Goal: Information Seeking & Learning: Check status

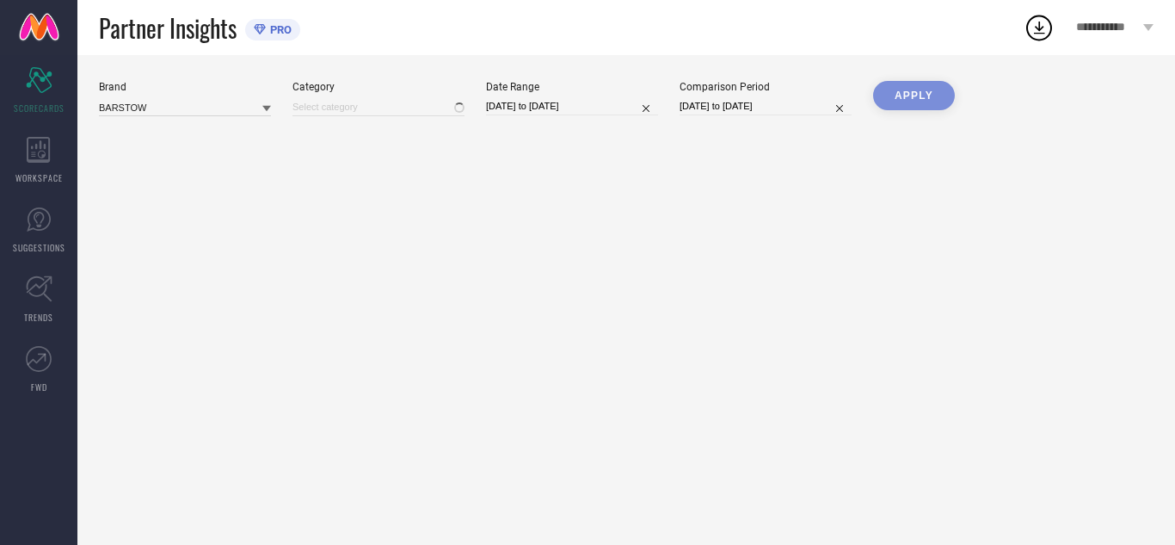
type input "All"
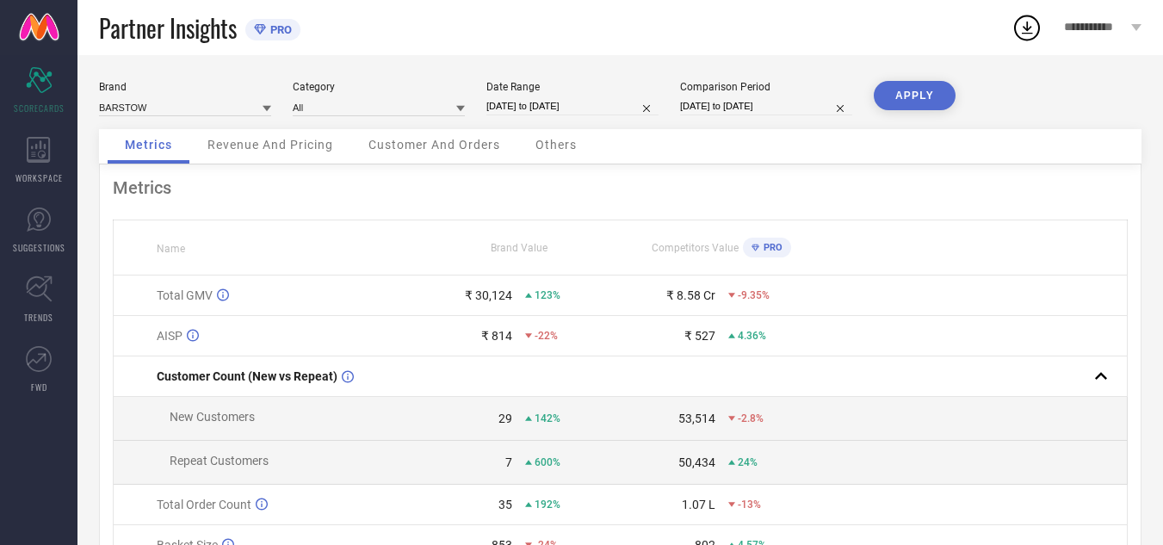
click at [565, 147] on span "Others" at bounding box center [555, 145] width 41 height 14
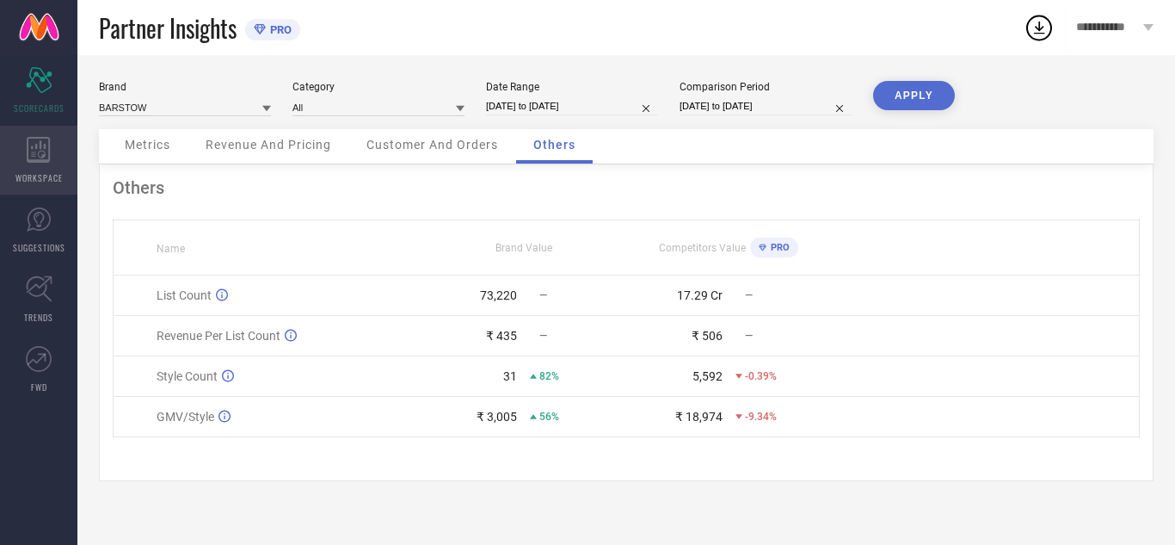
click at [42, 127] on div "WORKSPACE" at bounding box center [38, 160] width 77 height 69
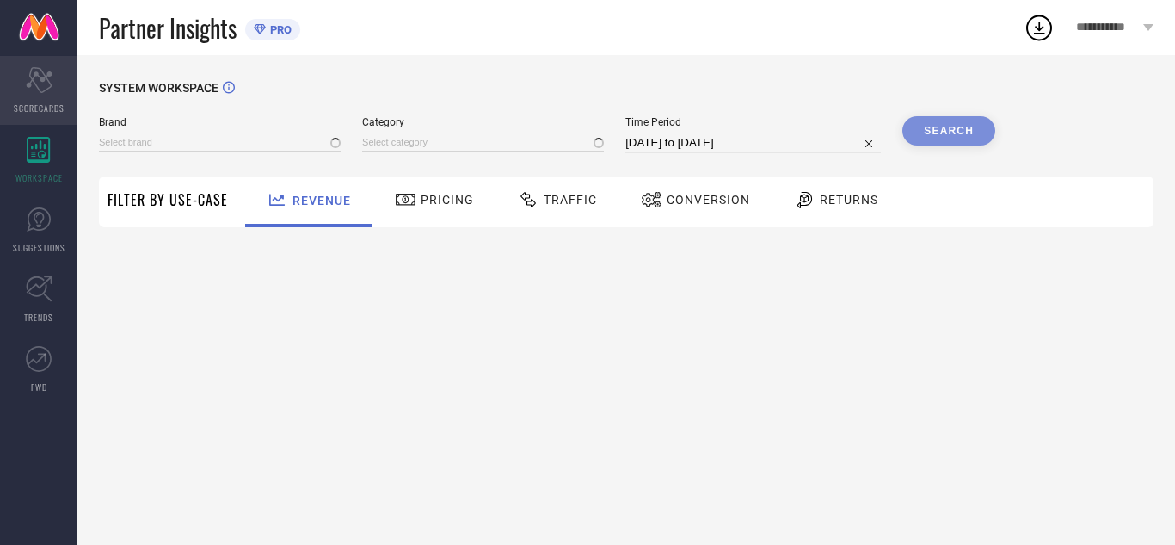
type input "BARSTOW"
type input "All"
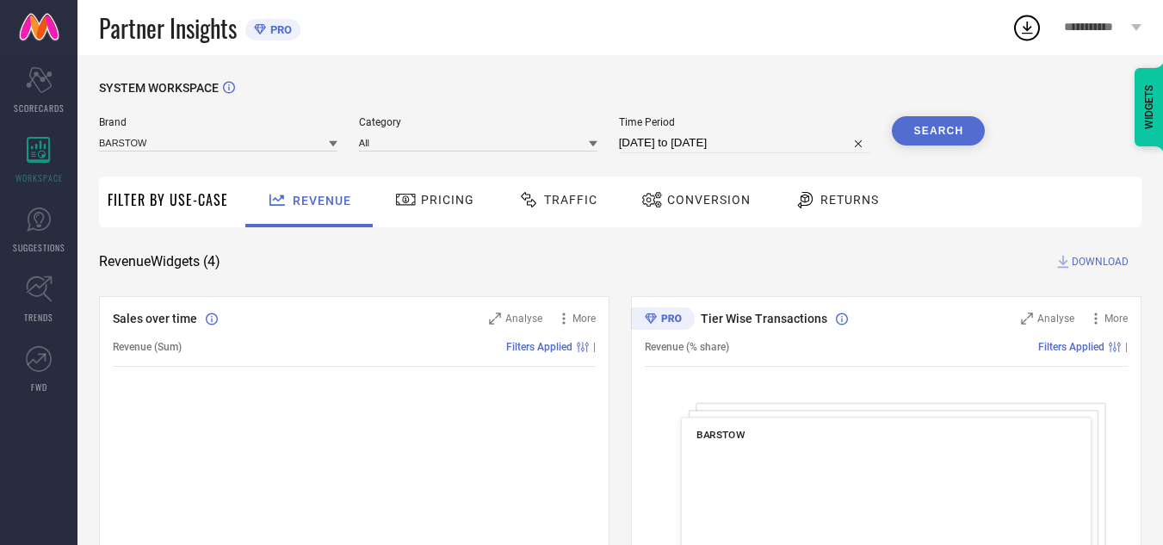
click at [563, 198] on span "Traffic" at bounding box center [570, 200] width 53 height 14
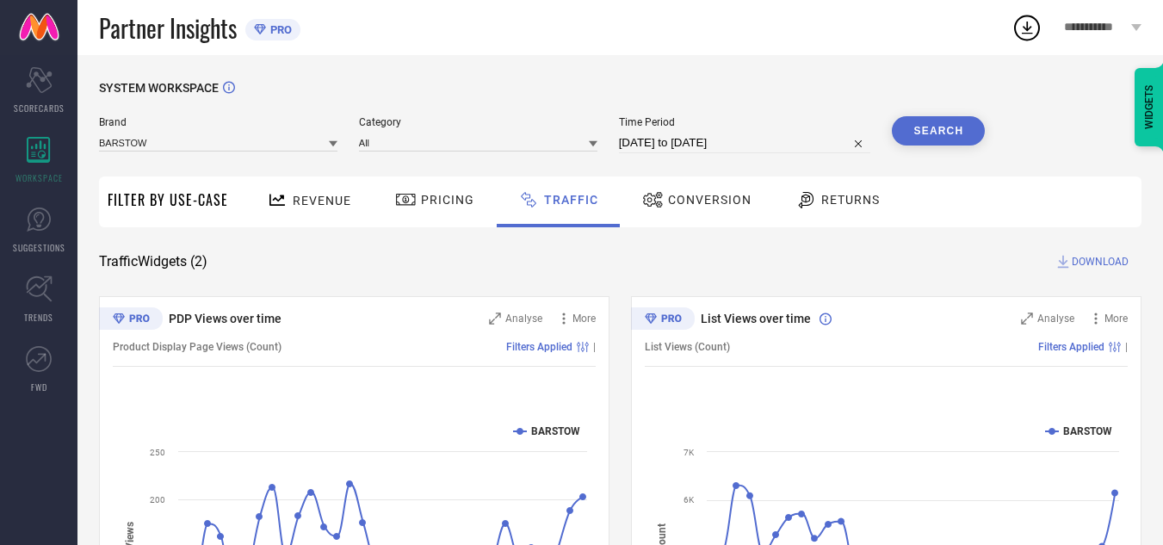
click at [312, 191] on div "Revenue" at bounding box center [308, 200] width 93 height 30
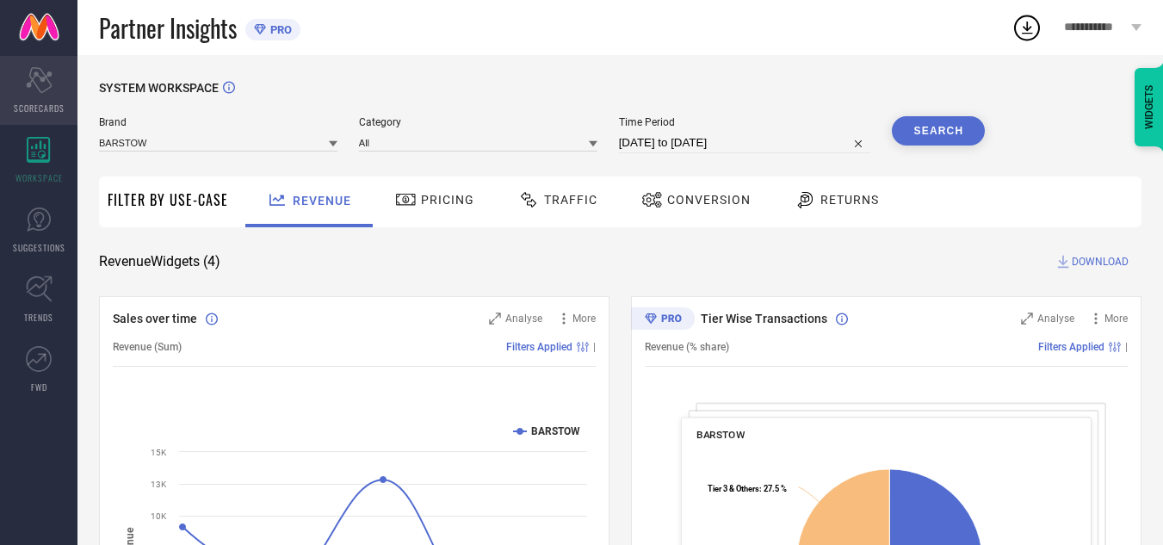
click at [47, 79] on icon at bounding box center [39, 80] width 26 height 26
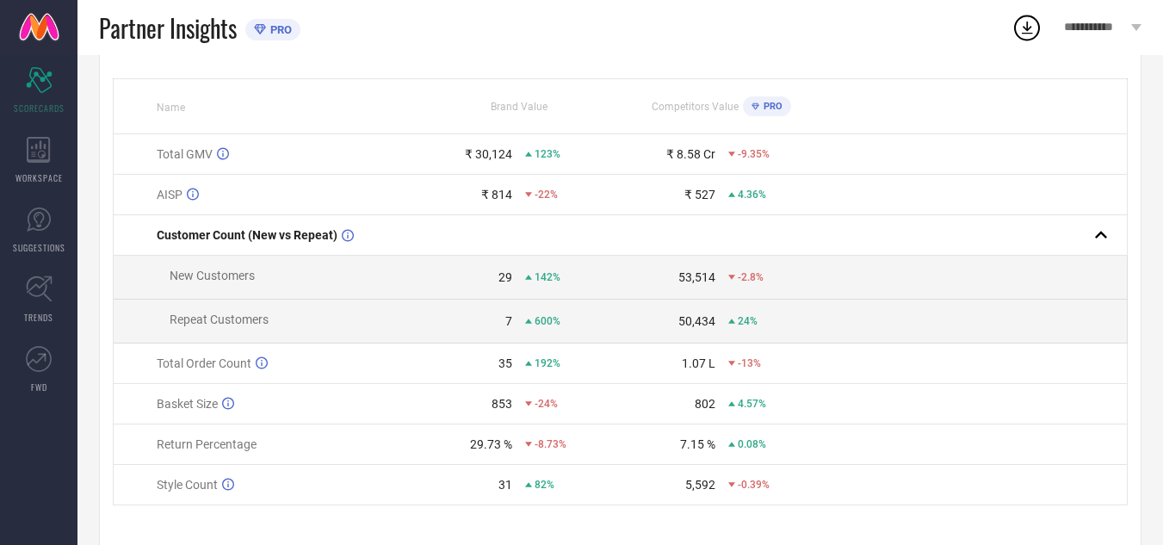
scroll to position [86, 0]
